Goal: Information Seeking & Learning: Check status

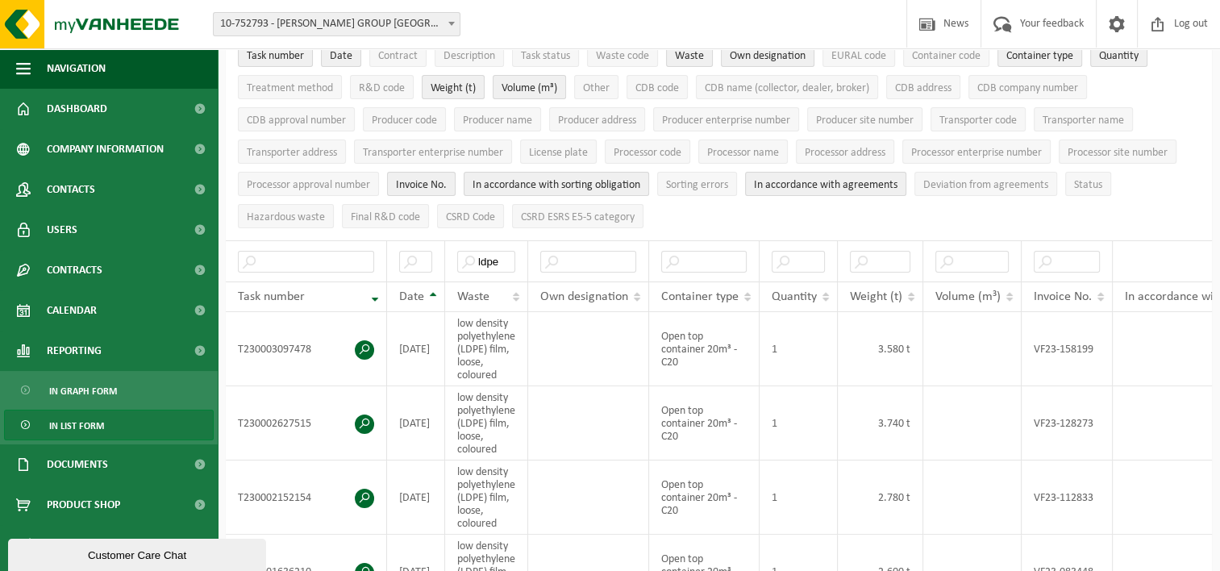
scroll to position [81, 0]
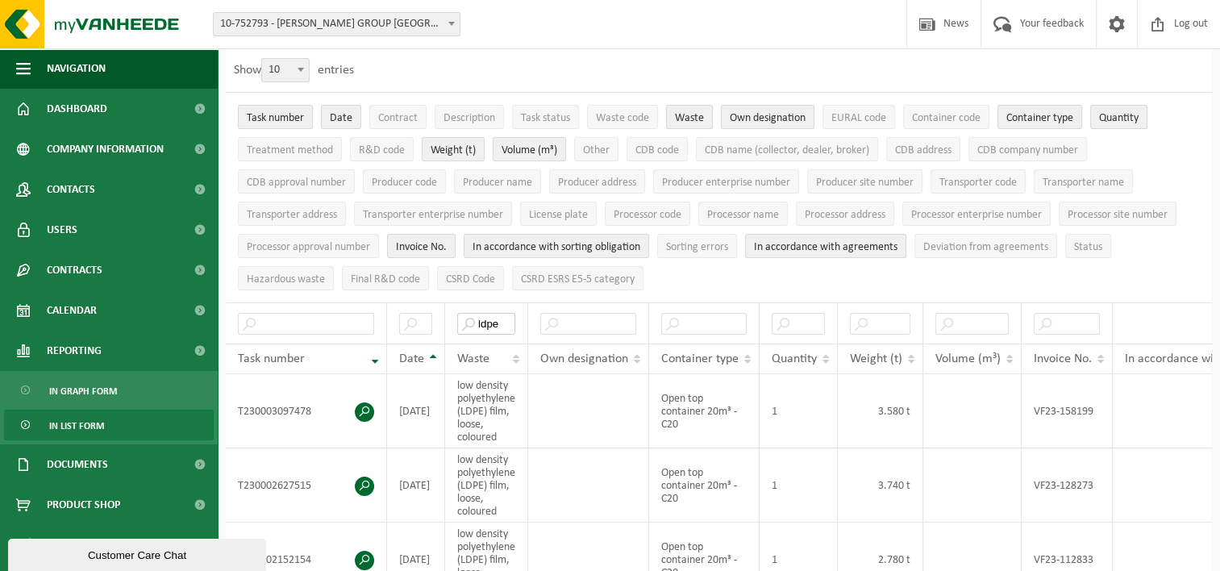
click at [487, 323] on input "ldpe" at bounding box center [486, 324] width 58 height 22
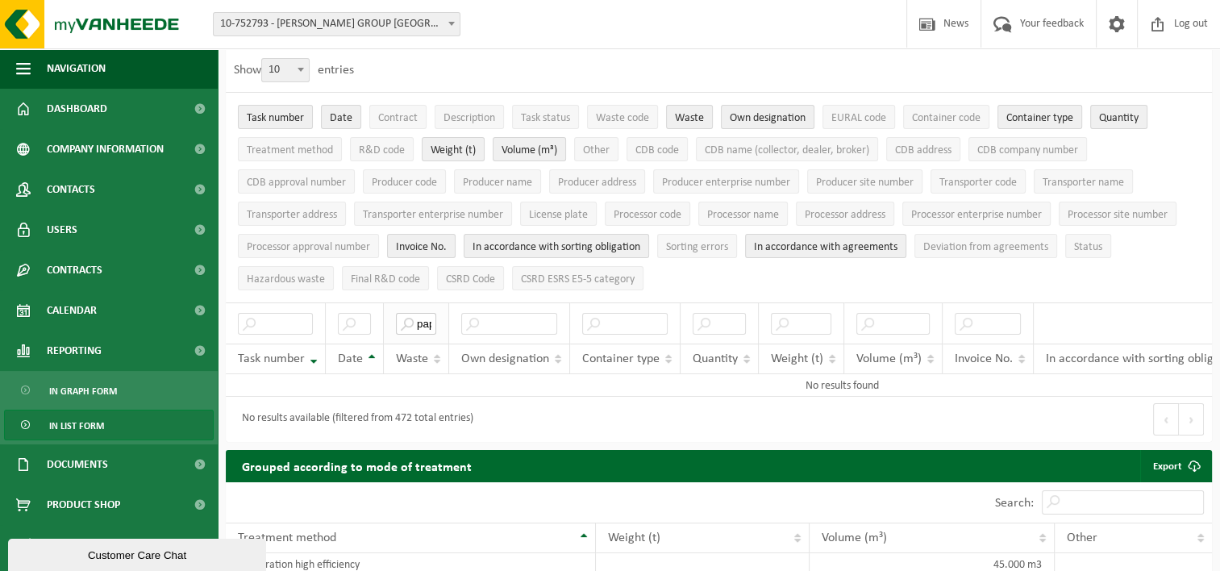
click at [422, 319] on input "papier" at bounding box center [416, 324] width 40 height 22
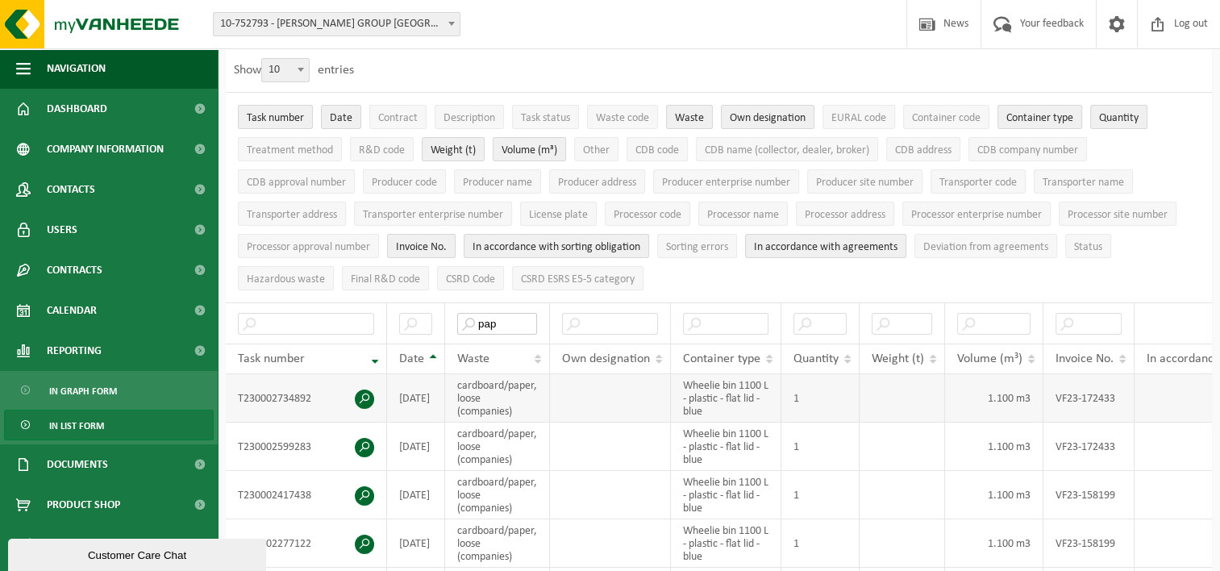
type input "pap"
click at [1011, 397] on td "1.100 m3" at bounding box center [994, 398] width 98 height 48
click at [756, 395] on td "Wheelie bin 1100 L - plastic - flat lid - blue" at bounding box center [726, 398] width 110 height 48
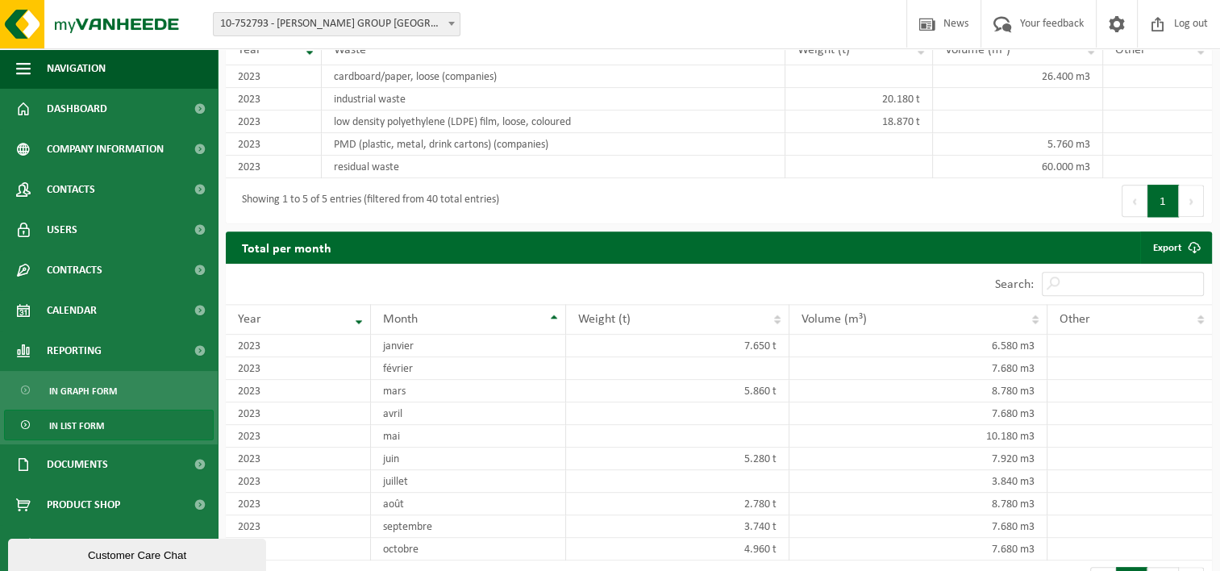
scroll to position [1576, 0]
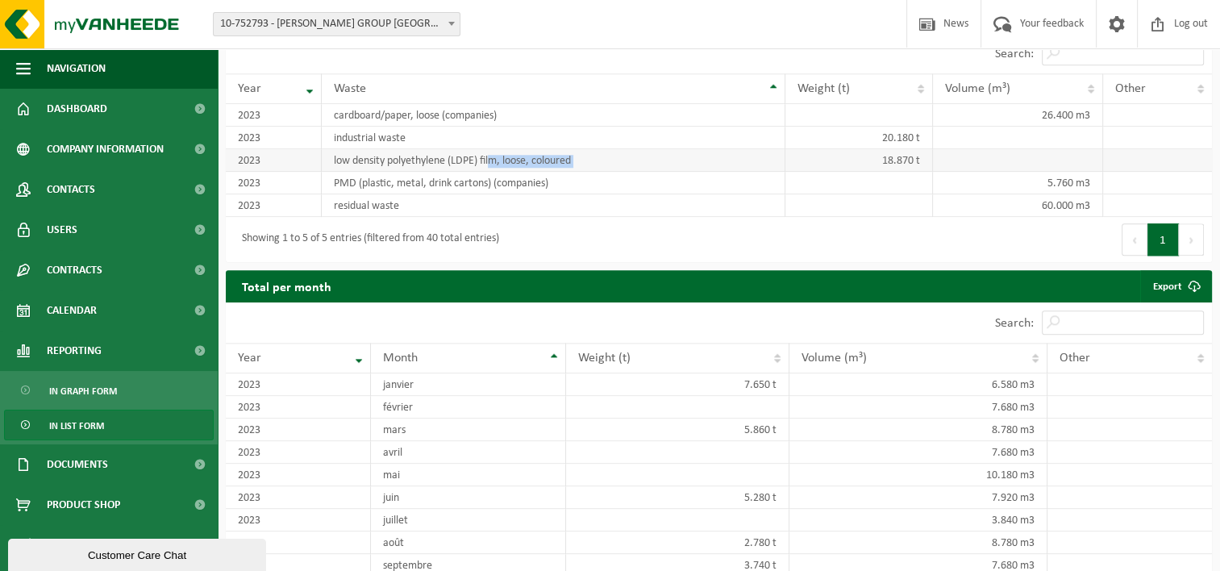
drag, startPoint x: 491, startPoint y: 161, endPoint x: 868, endPoint y: 164, distance: 376.6
click at [868, 164] on tr "2023 low density polyethylene (LDPE) film, loose, coloured 18.870 t" at bounding box center [719, 160] width 986 height 23
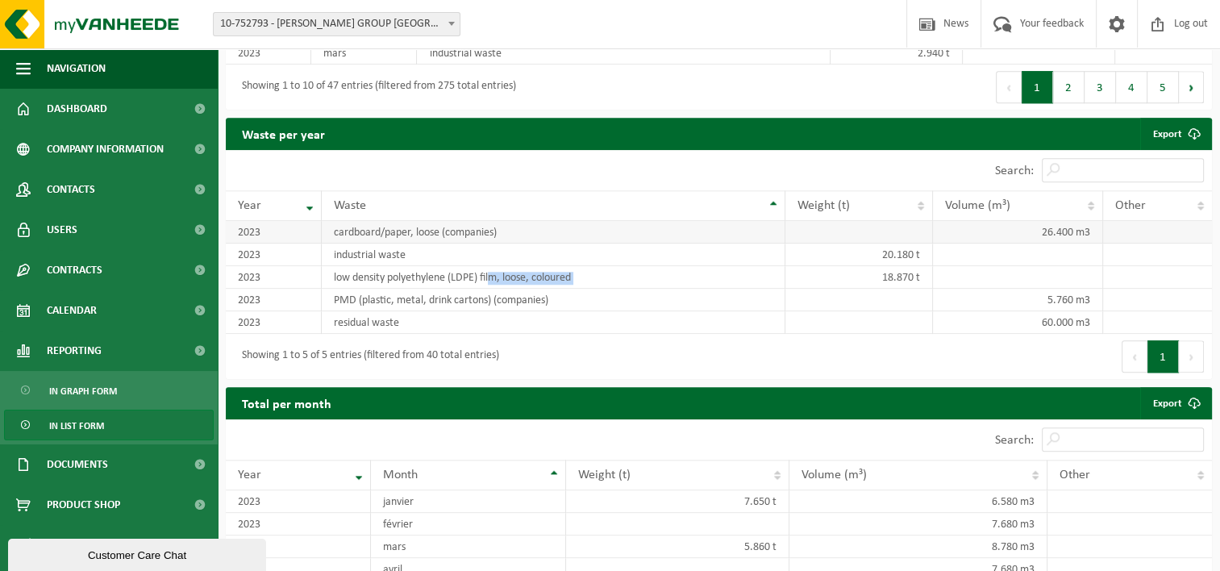
scroll to position [1496, 0]
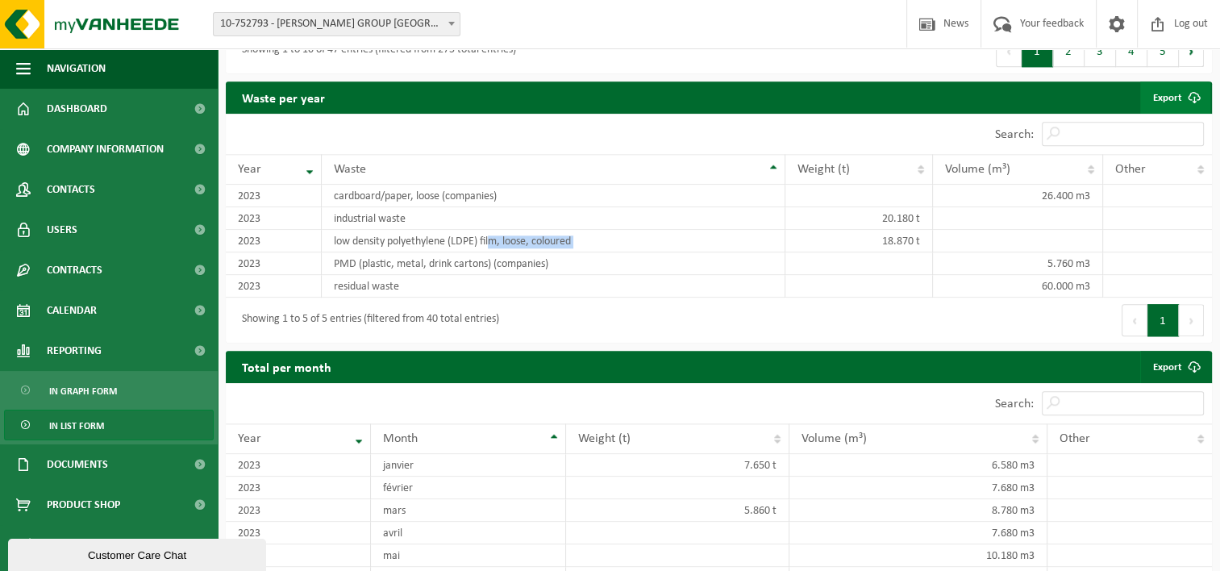
click at [1190, 96] on span at bounding box center [1194, 97] width 32 height 32
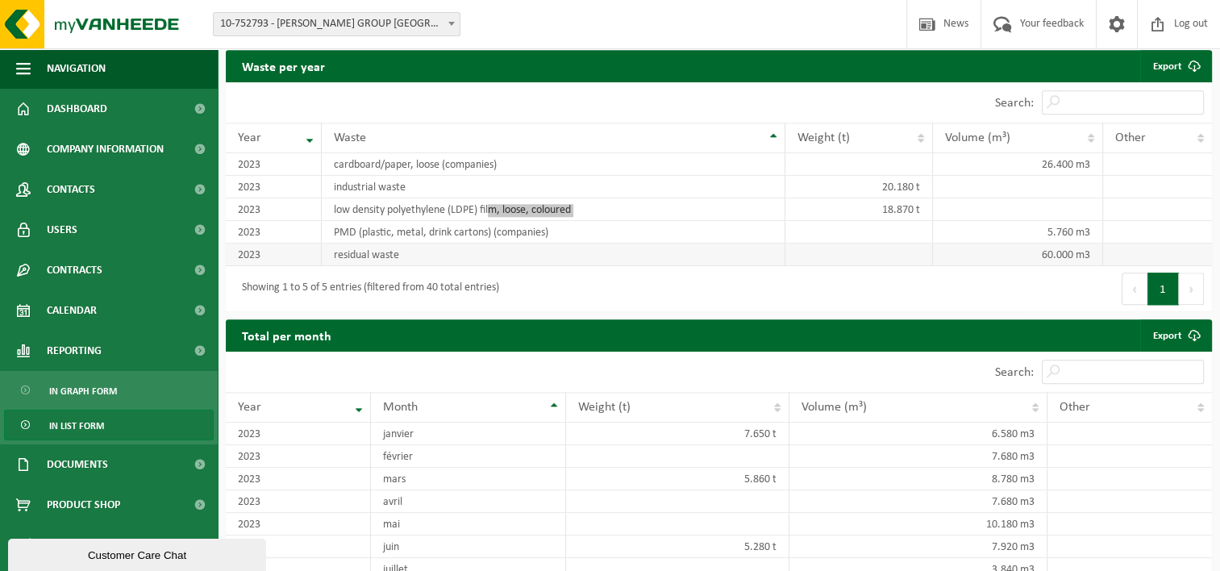
scroll to position [1415, 0]
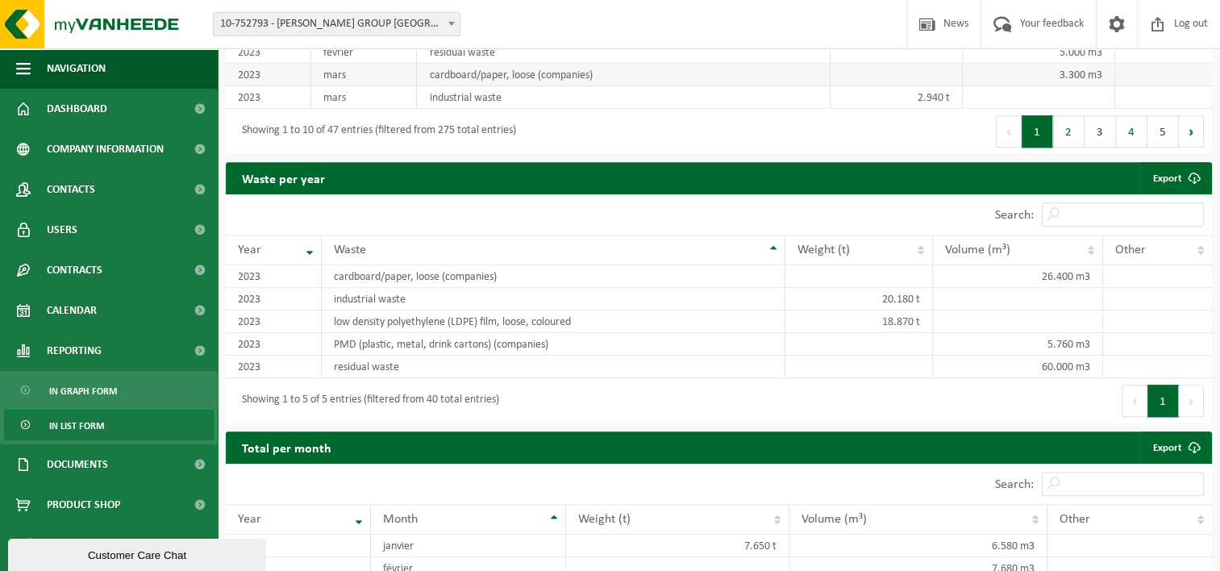
click at [802, 66] on td "cardboard/paper, loose (companies)" at bounding box center [624, 75] width 414 height 23
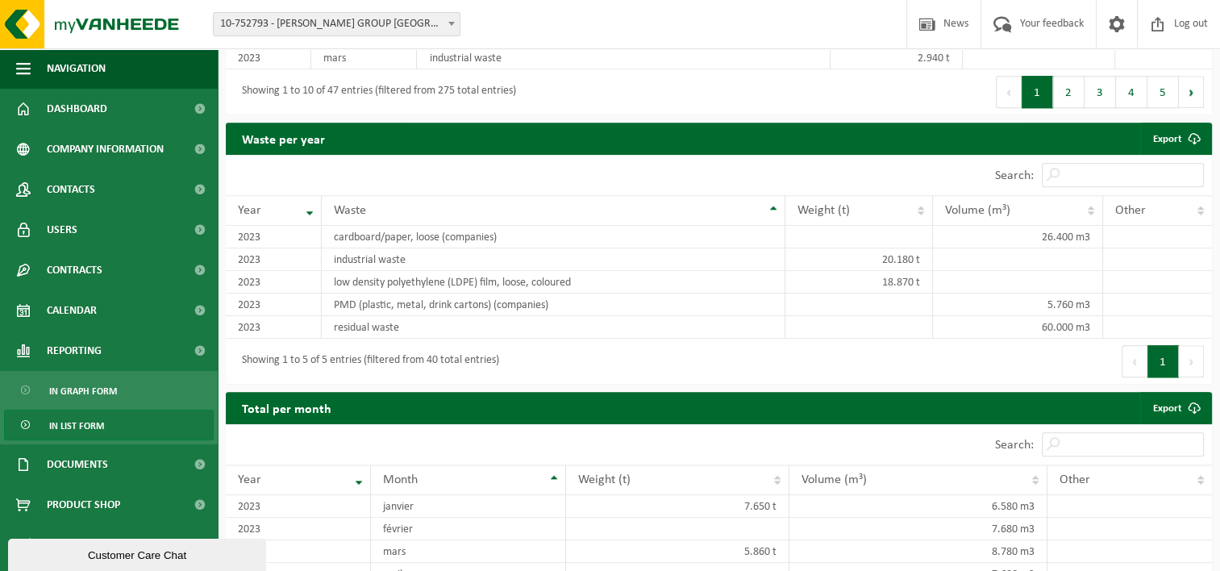
scroll to position [1496, 0]
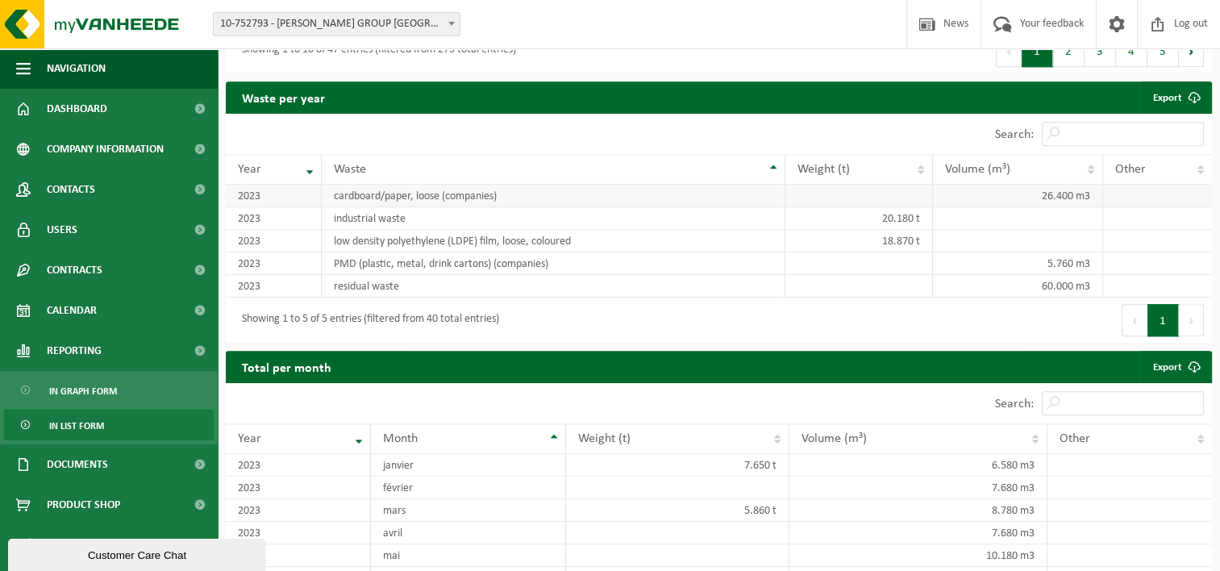
click at [473, 202] on td "cardboard/paper, loose (companies)" at bounding box center [554, 196] width 464 height 23
click at [252, 190] on td "2023" at bounding box center [274, 196] width 96 height 23
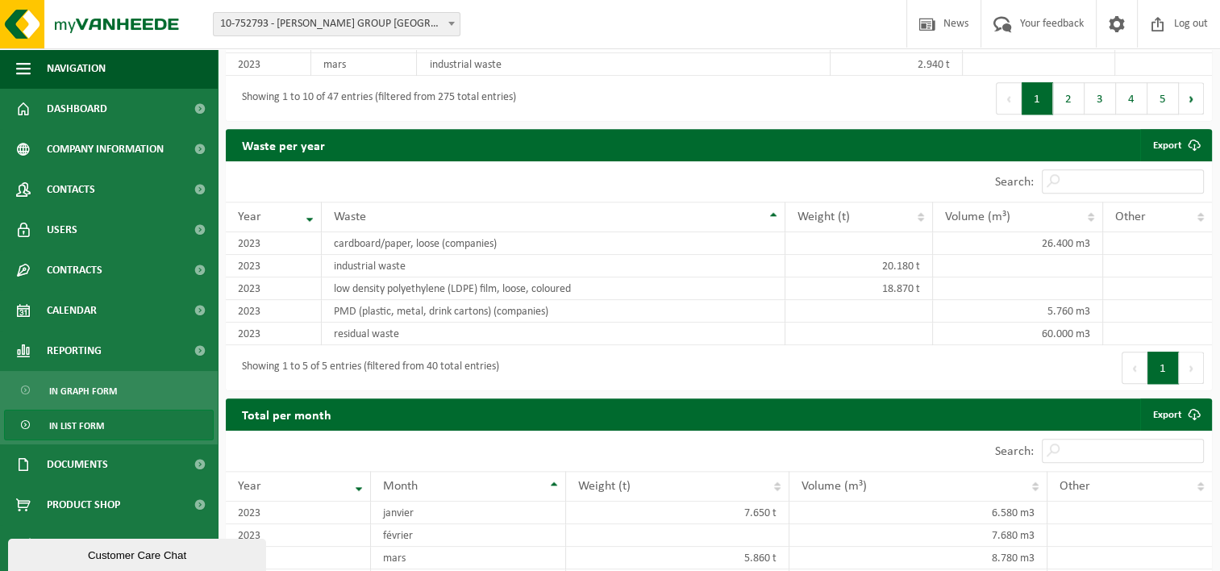
scroll to position [1415, 0]
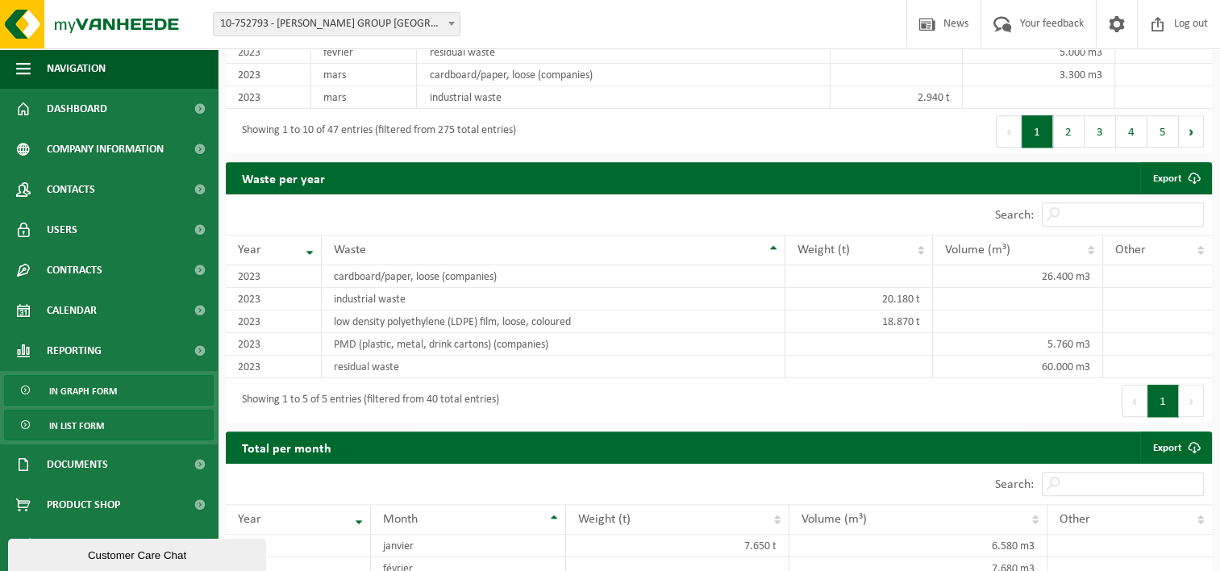
click at [92, 394] on span "In graph form" at bounding box center [83, 391] width 68 height 31
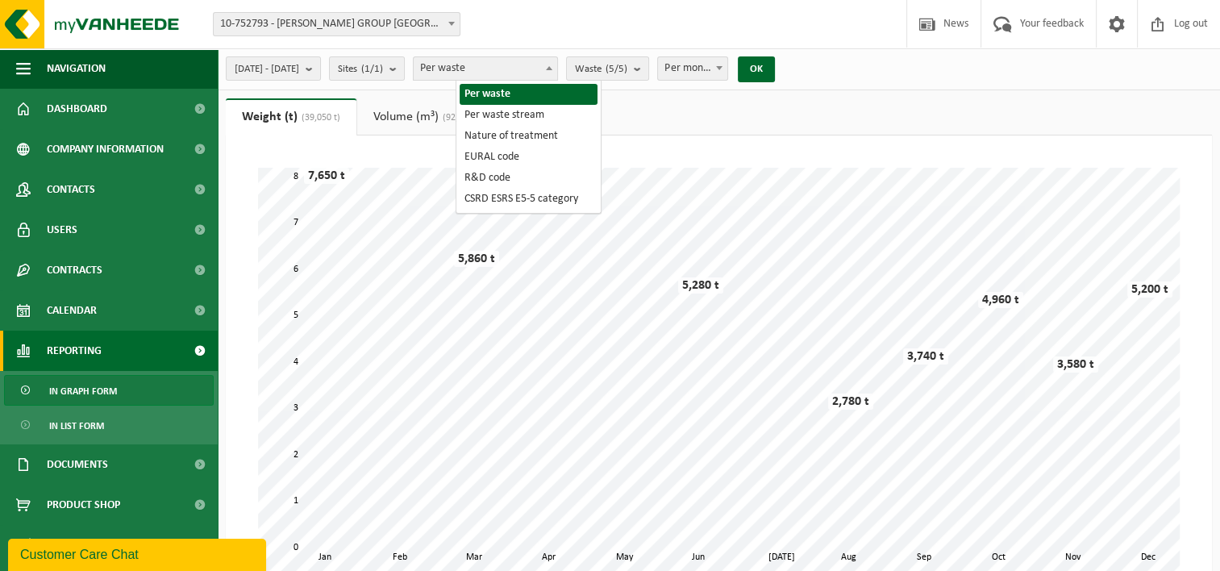
click at [552, 67] on b at bounding box center [549, 68] width 6 height 4
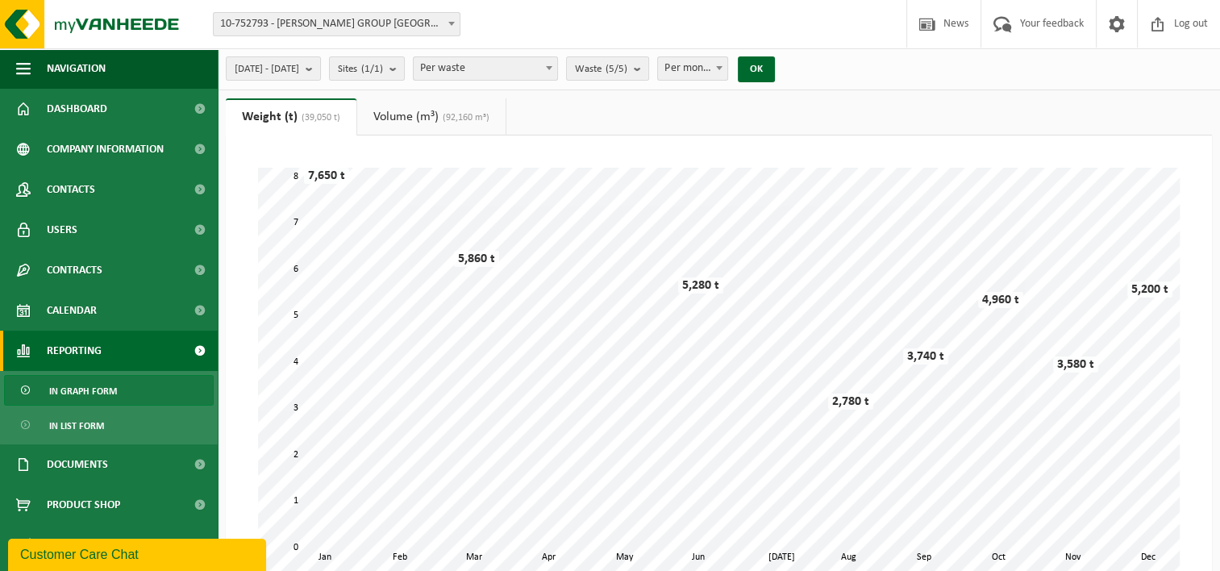
click at [552, 68] on b at bounding box center [549, 68] width 6 height 4
click at [648, 68] on b "submit" at bounding box center [641, 68] width 15 height 23
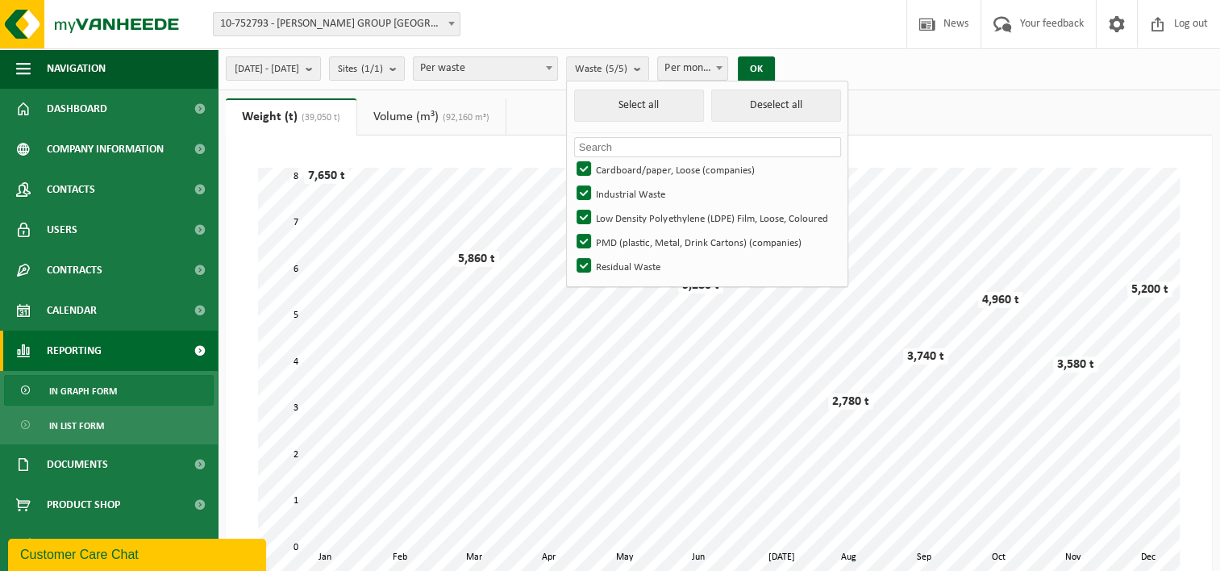
click at [874, 57] on div "2023-01-01 - 2023-12-31 Current month Last month Last 6 months Current year Las…" at bounding box center [719, 69] width 1002 height 42
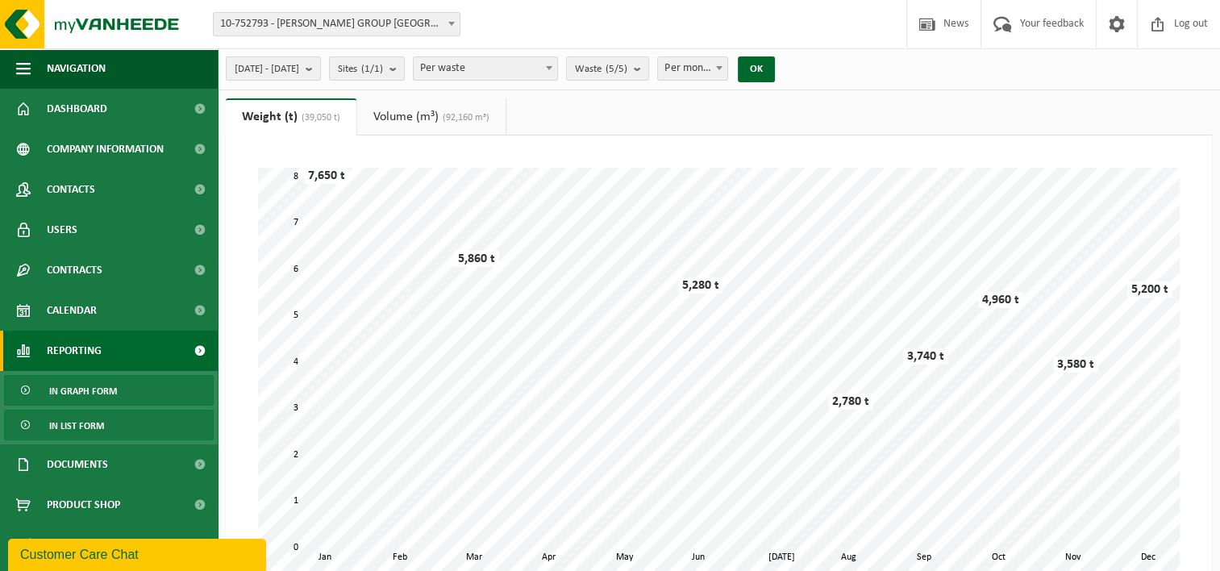
click at [75, 426] on span "In list form" at bounding box center [76, 425] width 55 height 31
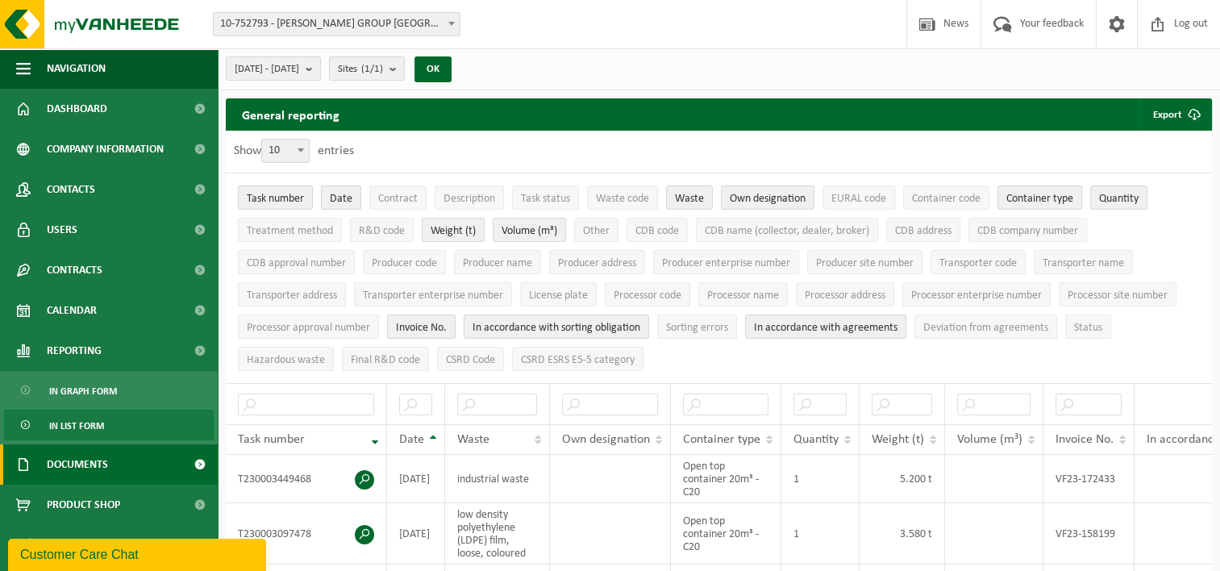
click at [69, 469] on span "Documents" at bounding box center [77, 464] width 61 height 40
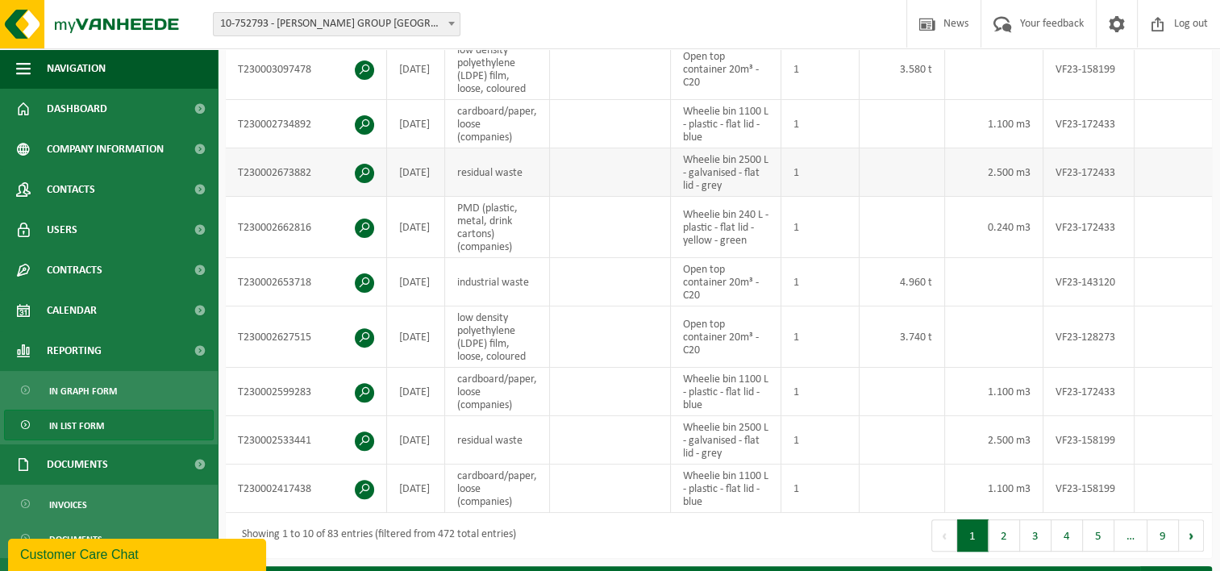
scroll to position [564, 0]
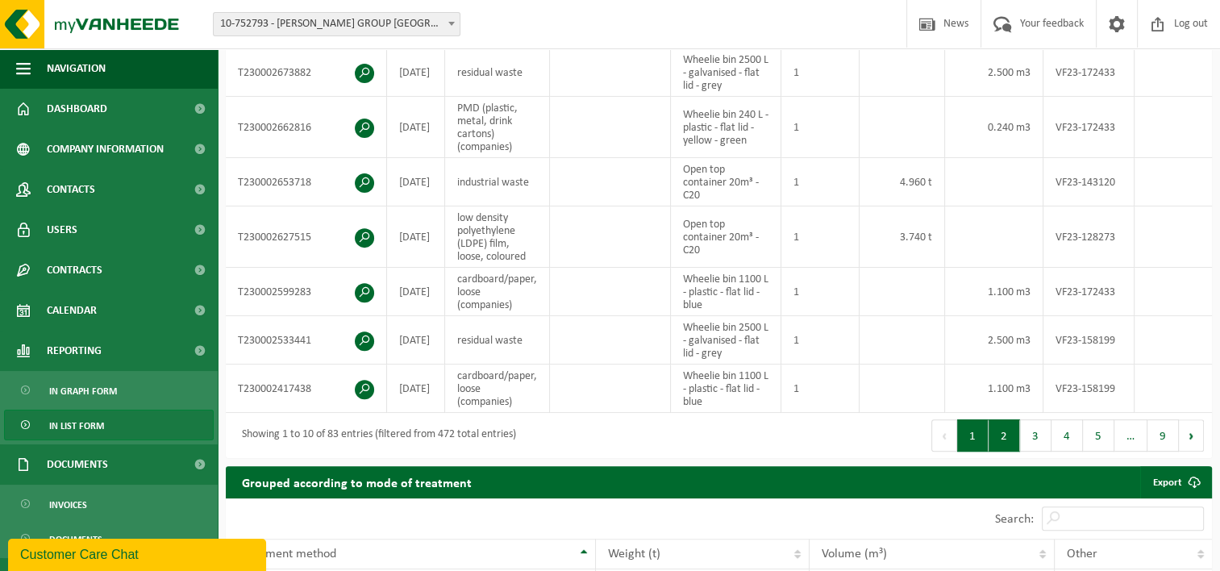
click at [1010, 436] on button "2" at bounding box center [1004, 435] width 31 height 32
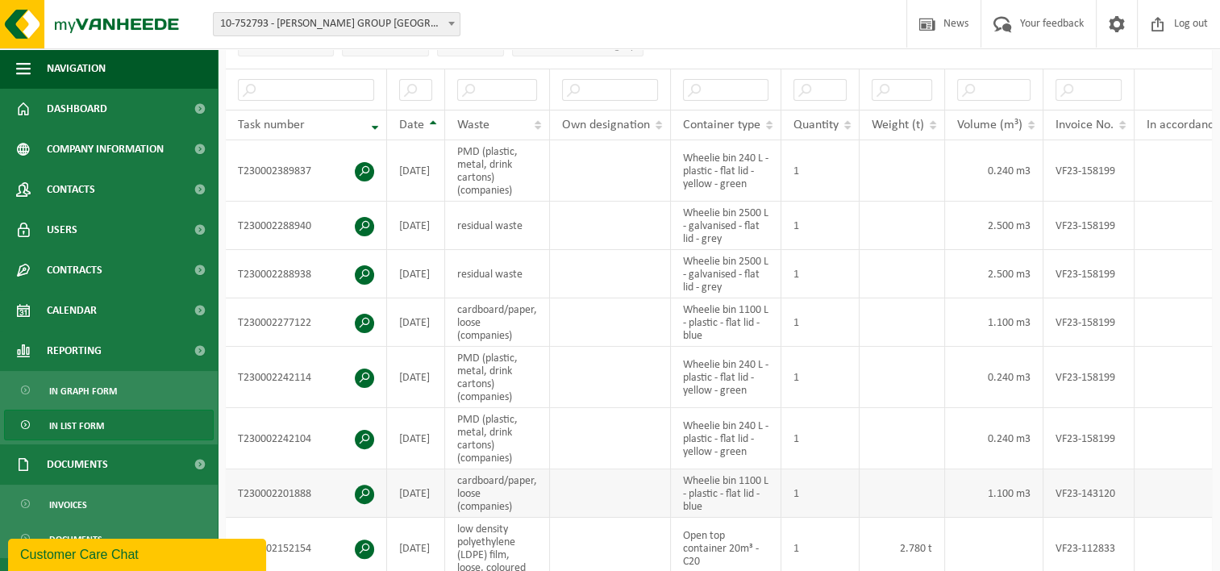
scroll to position [0, 0]
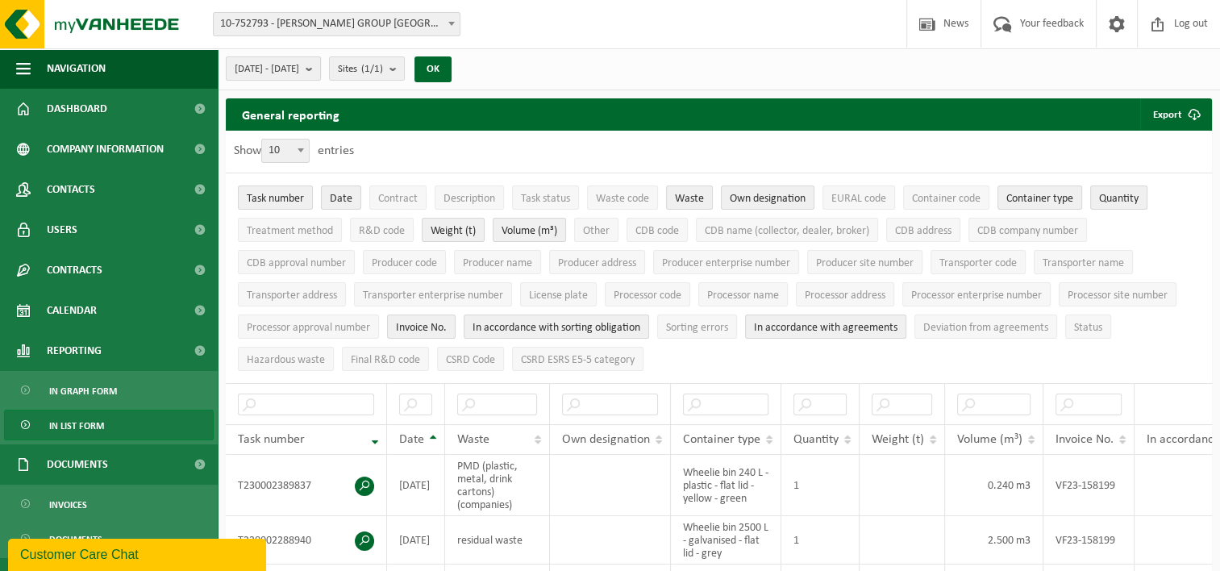
click at [320, 68] on b "submit" at bounding box center [313, 68] width 15 height 23
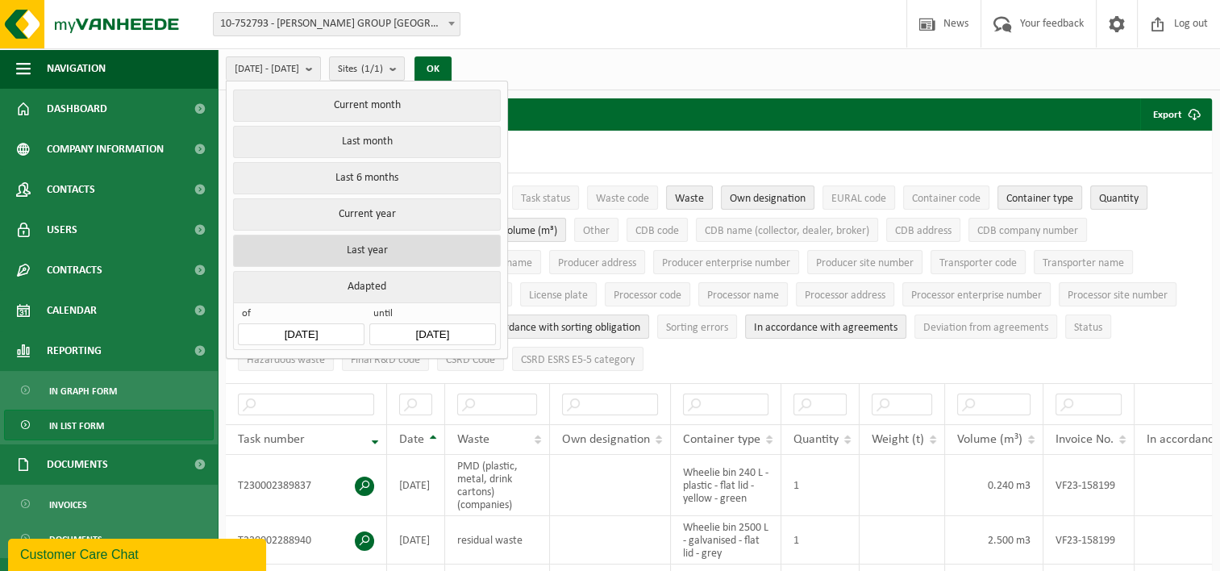
click at [364, 242] on button "Last year" at bounding box center [366, 251] width 267 height 32
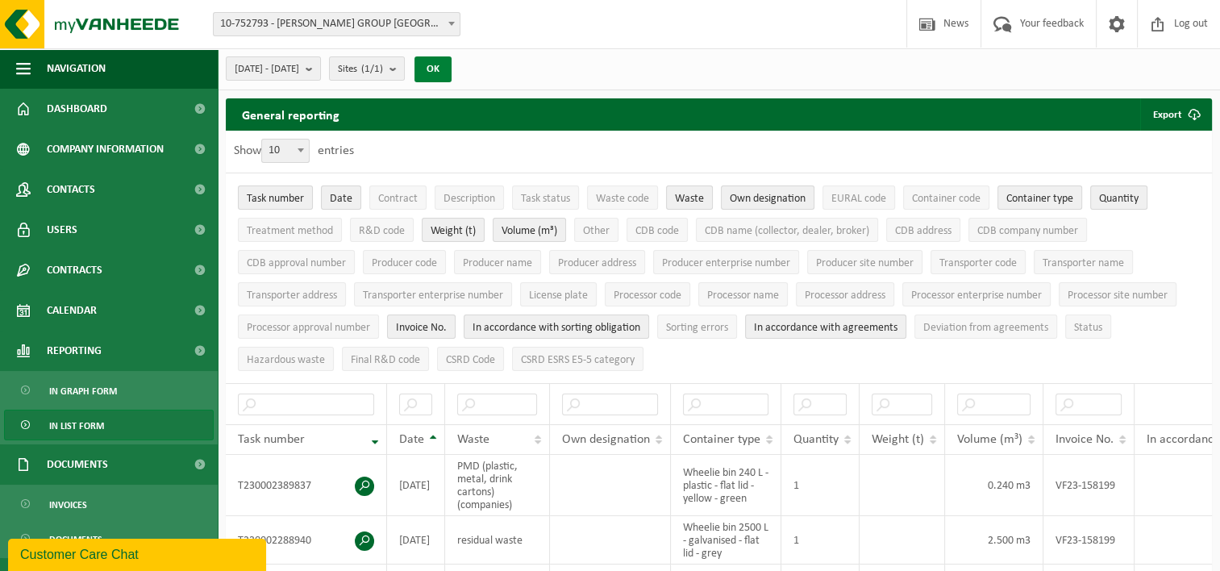
click at [452, 71] on button "OK" at bounding box center [432, 69] width 37 height 26
click at [321, 67] on button "[DATE] - [DATE]" at bounding box center [273, 68] width 95 height 24
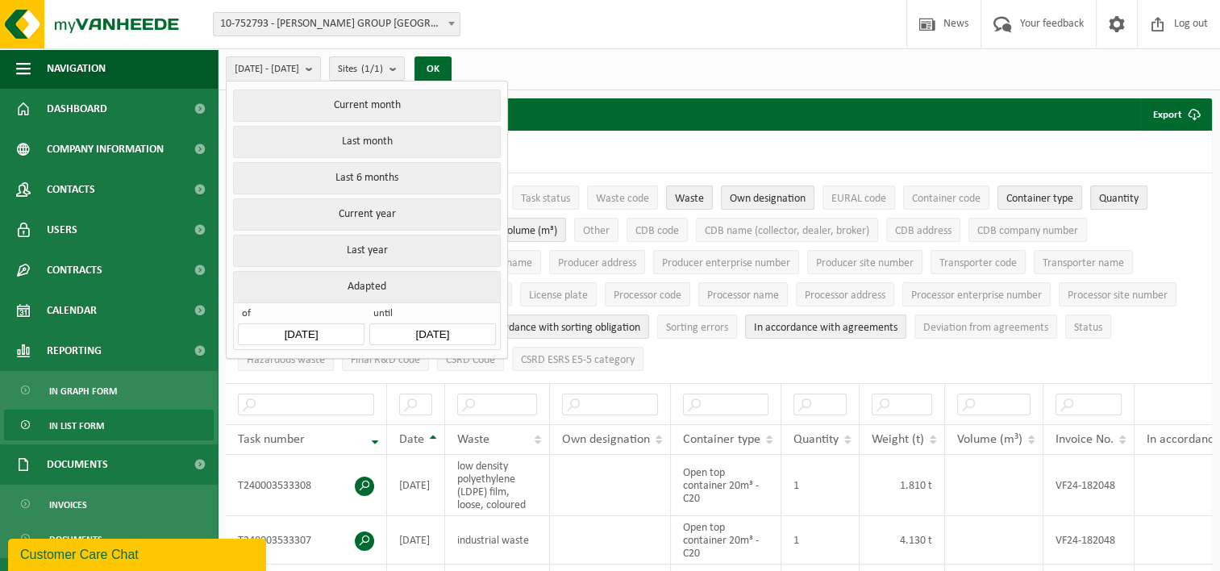
click at [314, 329] on input "[DATE]" at bounding box center [301, 334] width 126 height 22
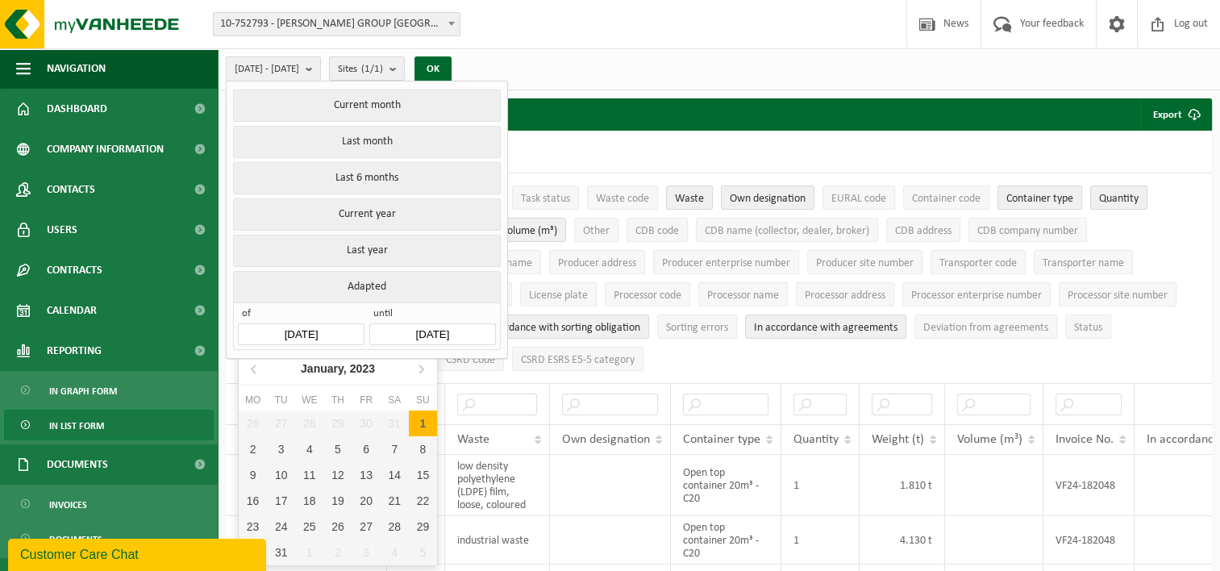
click at [421, 423] on div "1" at bounding box center [423, 423] width 28 height 26
type input "[DATE]"
click at [319, 332] on input "text" at bounding box center [301, 334] width 126 height 22
click at [413, 419] on div "1" at bounding box center [423, 423] width 28 height 26
type input "[DATE]"
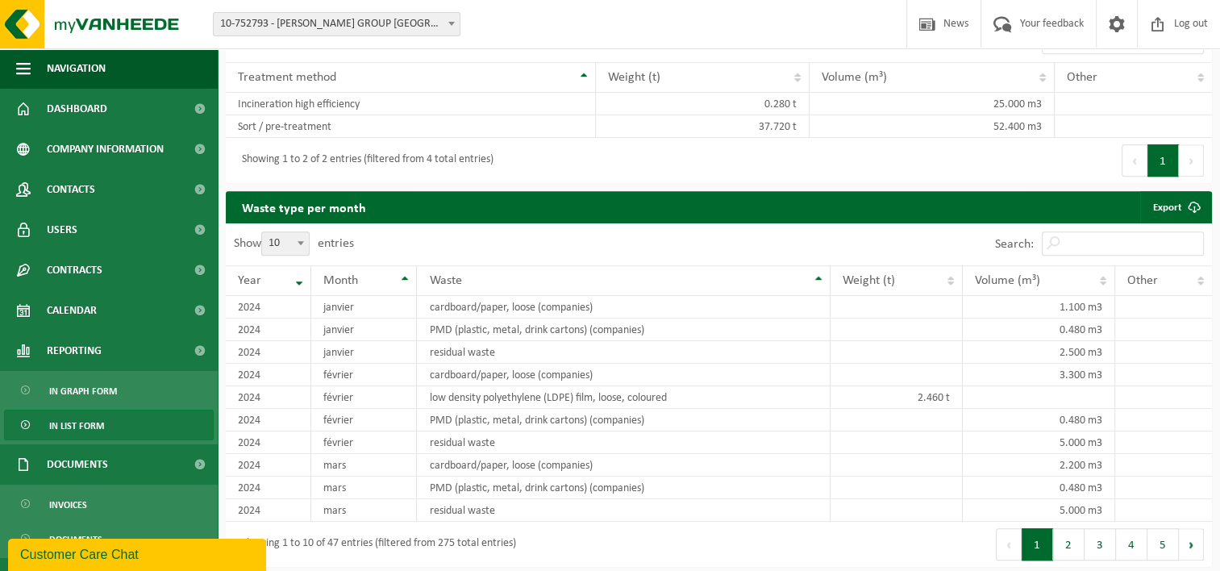
scroll to position [1048, 0]
